Goal: Navigation & Orientation: Find specific page/section

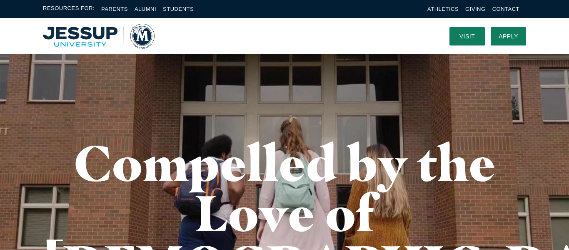
click at [62, 36] on img "Home" at bounding box center [99, 36] width 112 height 25
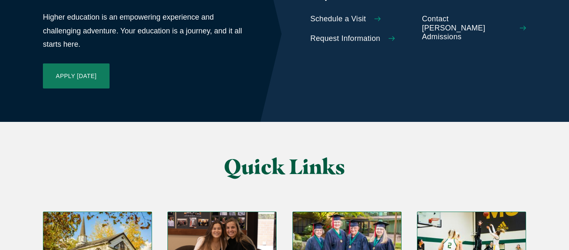
scroll to position [1960, 0]
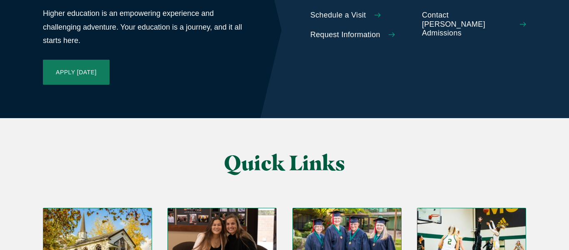
click at [94, 208] on img "Grid" at bounding box center [97, 238] width 108 height 61
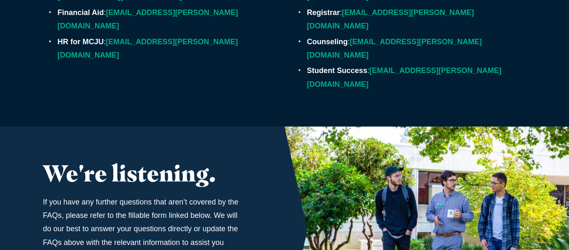
scroll to position [2854, 0]
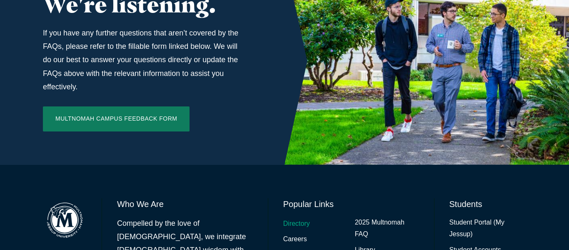
click at [286, 218] on link "Directory" at bounding box center [296, 224] width 27 height 12
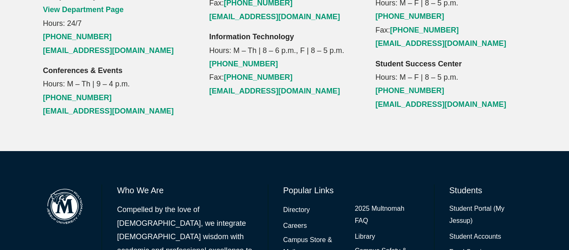
scroll to position [1127, 0]
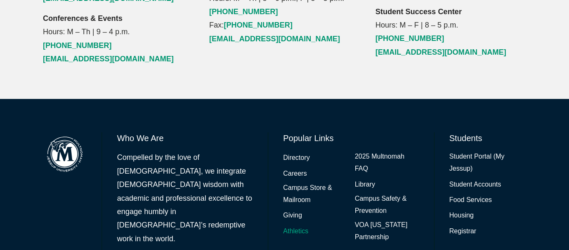
click at [294, 225] on link "Athletics" at bounding box center [295, 231] width 25 height 12
click at [367, 178] on link "Library" at bounding box center [365, 184] width 20 height 12
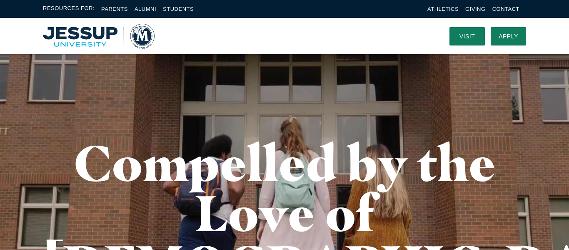
scroll to position [1960, 0]
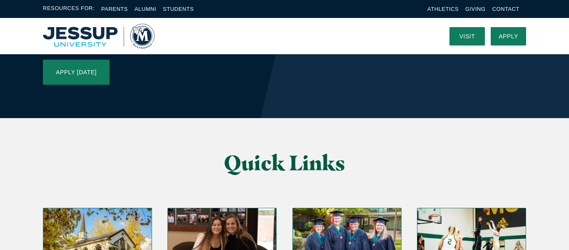
click at [241, 208] on img "Grid" at bounding box center [222, 238] width 108 height 61
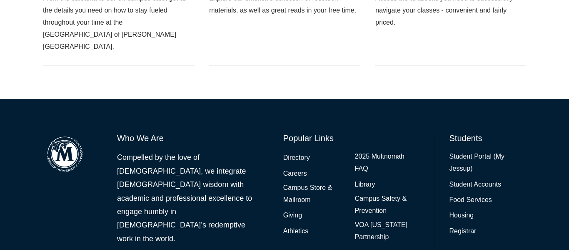
scroll to position [875, 0]
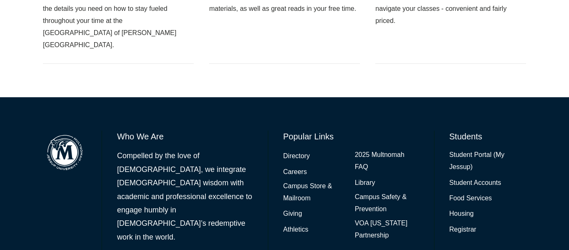
click at [289, 130] on h6 "Popular Links" at bounding box center [351, 136] width 136 height 12
